Goal: Task Accomplishment & Management: Complete application form

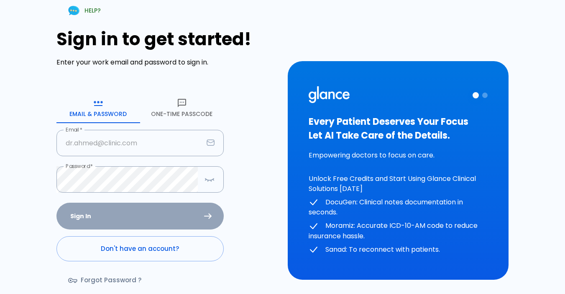
type input "[EMAIL_ADDRESS][DOMAIN_NAME]"
click at [128, 220] on div "Sign In Don't have an account? Forgot Password ?" at bounding box center [139, 250] width 167 height 97
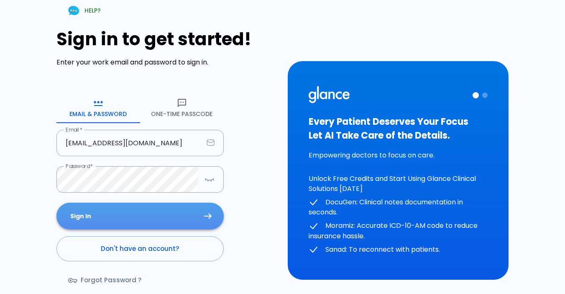
click at [145, 218] on button "Sign In" at bounding box center [139, 215] width 167 height 27
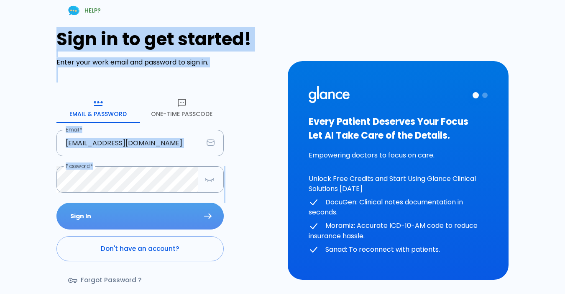
click at [145, 218] on div "Sign In Don't have an account? Forgot Password ?" at bounding box center [139, 250] width 167 height 97
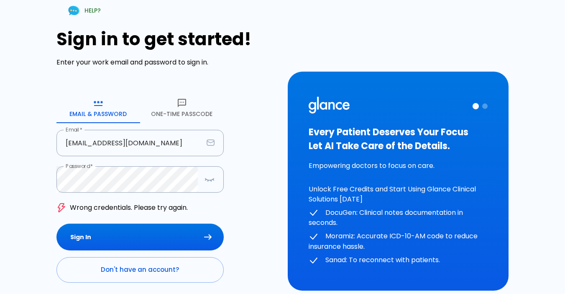
click at [373, 139] on h3 "Every Patient Deserves Your Focus Let AI Take Care of the Details." at bounding box center [398, 139] width 179 height 28
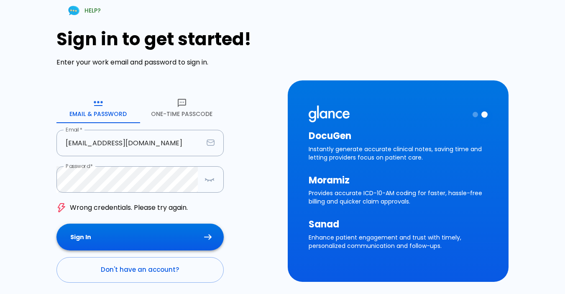
click at [133, 237] on button "Sign In" at bounding box center [139, 236] width 167 height 27
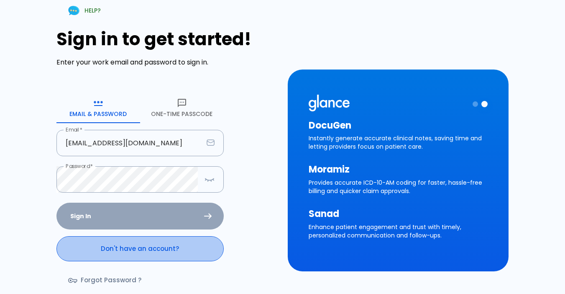
click at [134, 238] on link "Don't have an account?" at bounding box center [139, 248] width 167 height 25
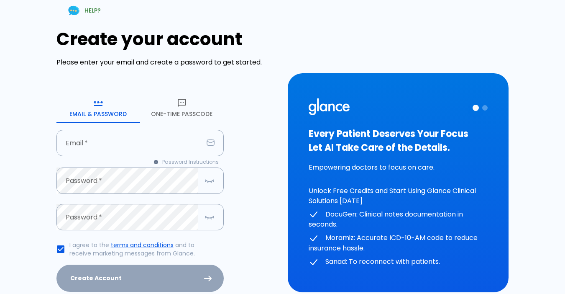
type input "[EMAIL_ADDRESS][DOMAIN_NAME]"
click at [122, 280] on div "Create Account" at bounding box center [139, 277] width 167 height 27
